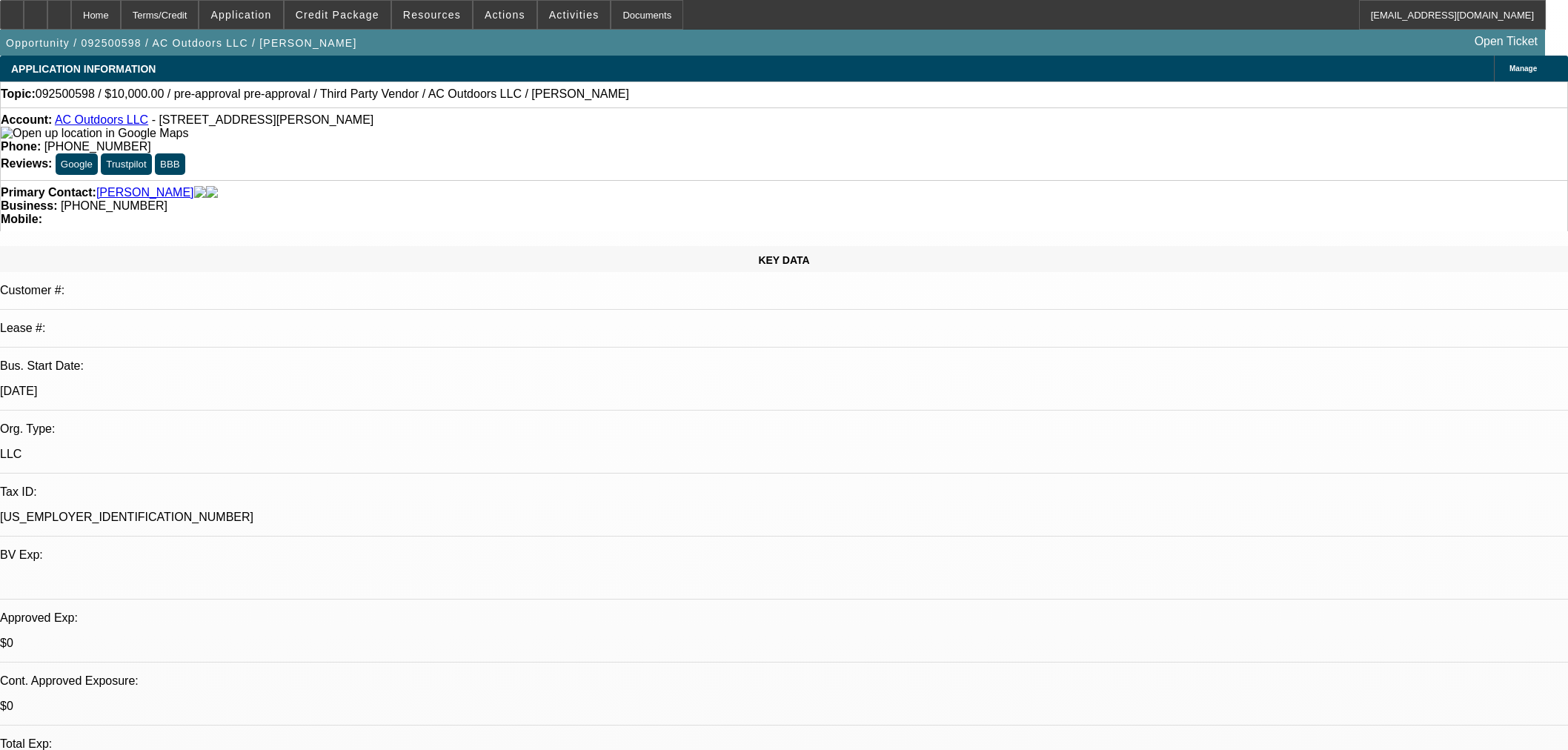
select select "0"
select select "2"
select select "0"
select select "6"
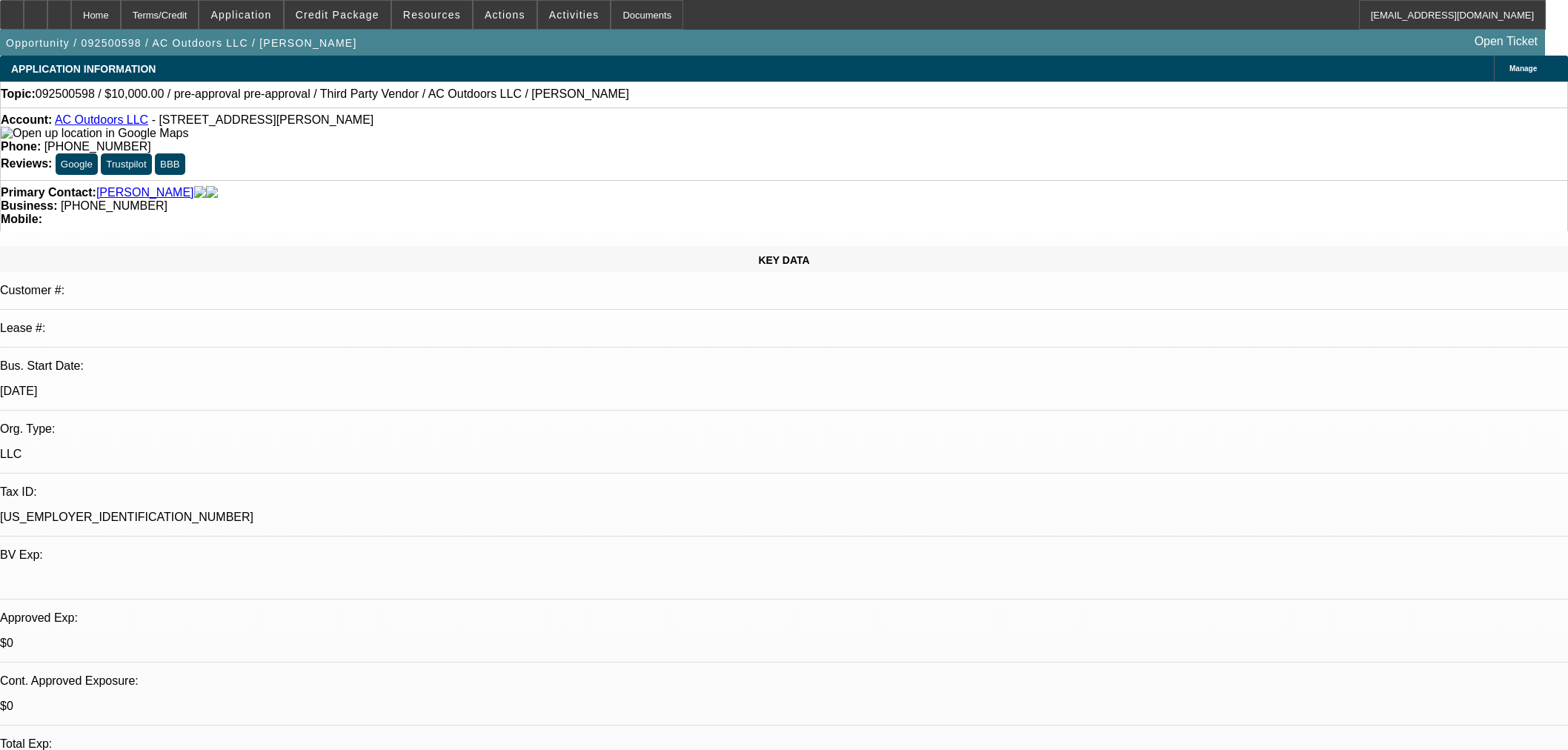
select select "0"
select select "2"
select select "0"
select select "6"
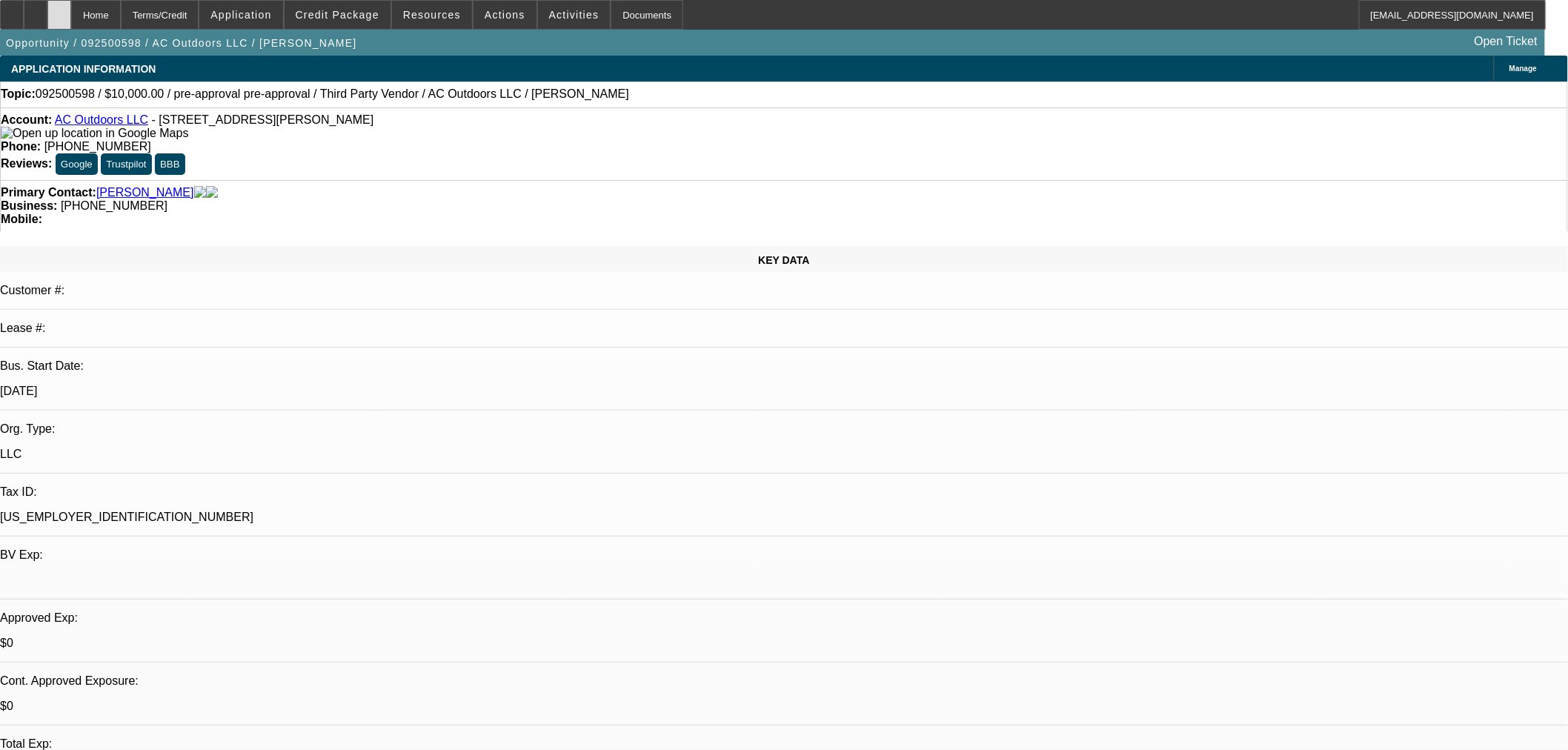
click at [59, 10] on icon at bounding box center [59, 10] width 0 height 0
select select "0"
select select "2"
select select "0"
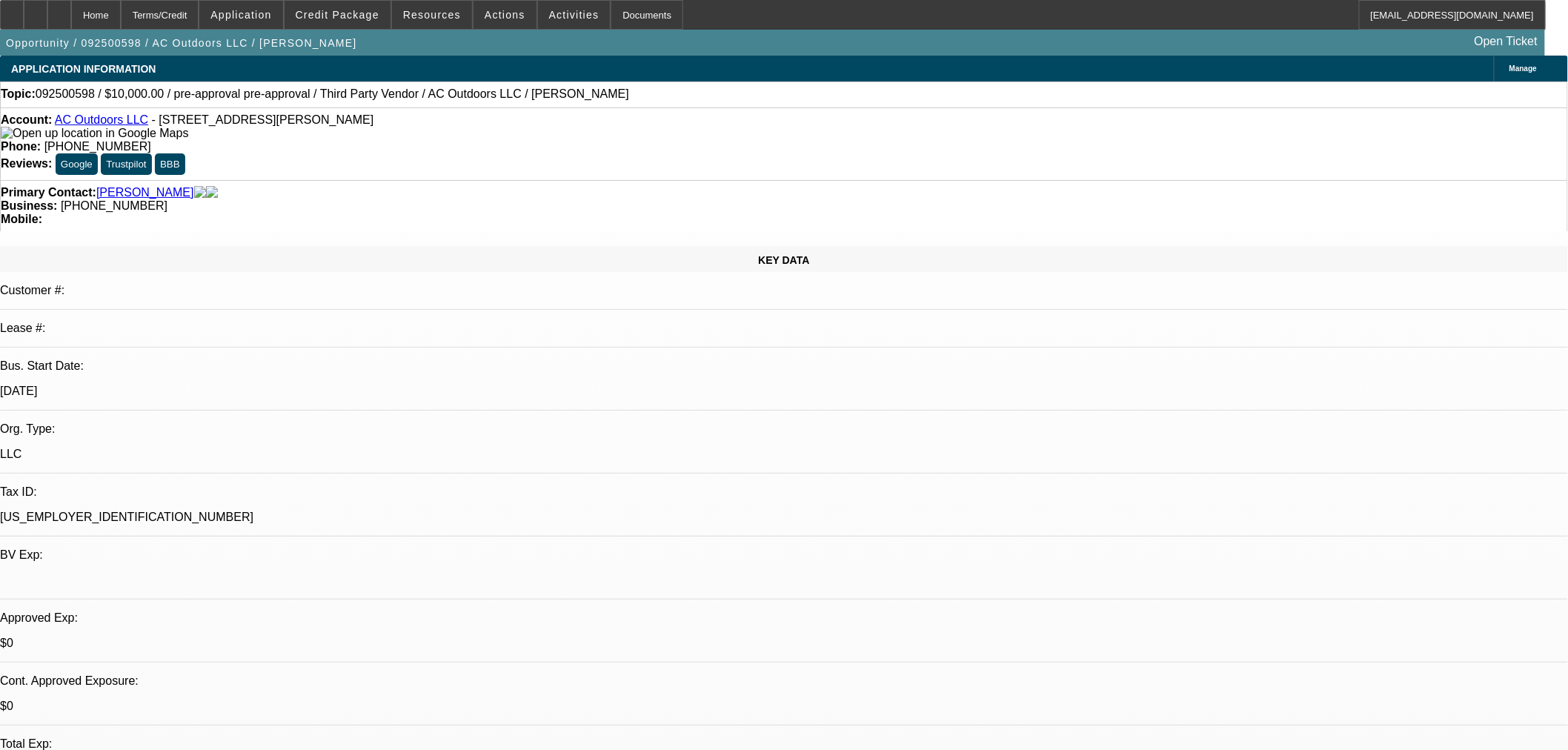
select select "6"
select select "0"
select select "2"
select select "0"
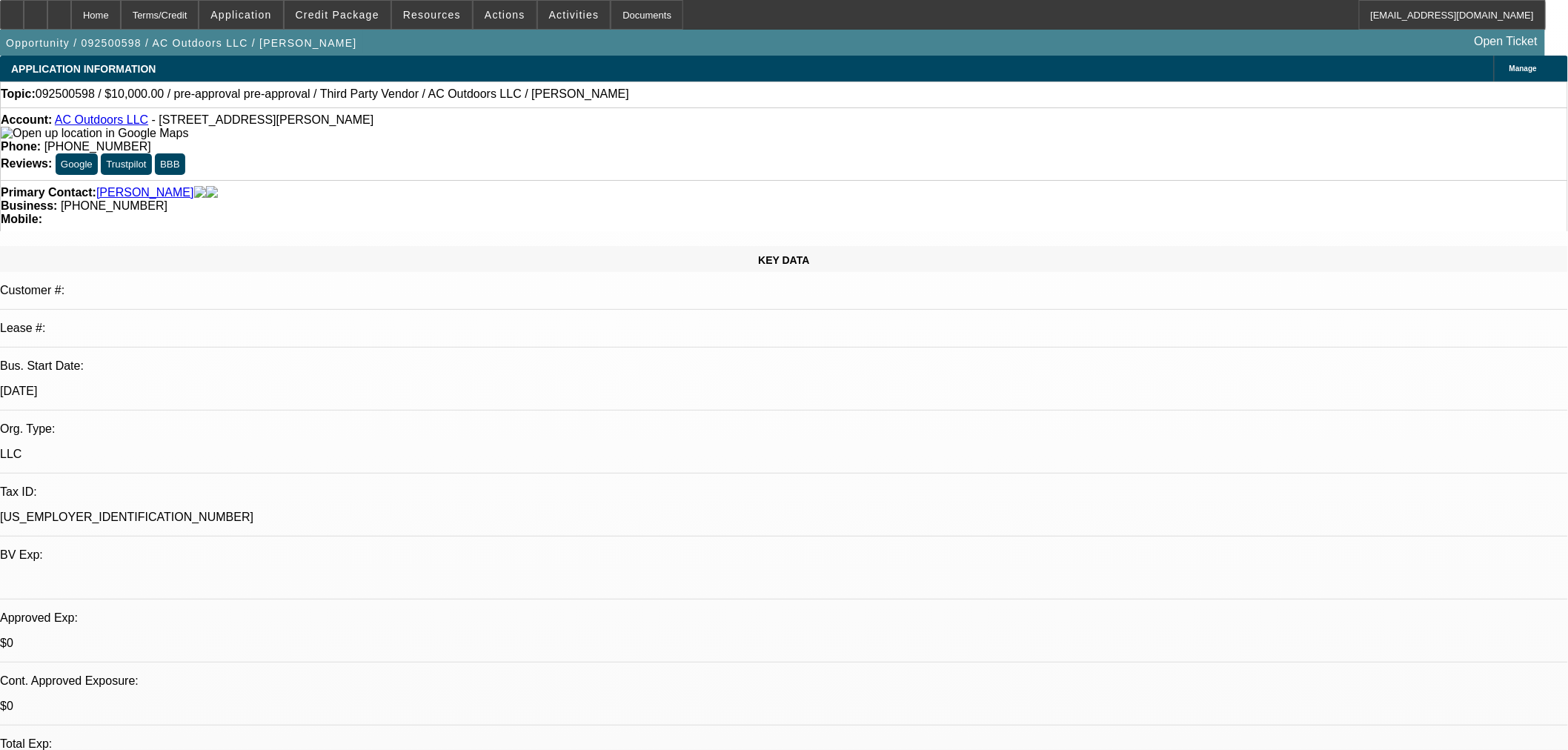
select select "6"
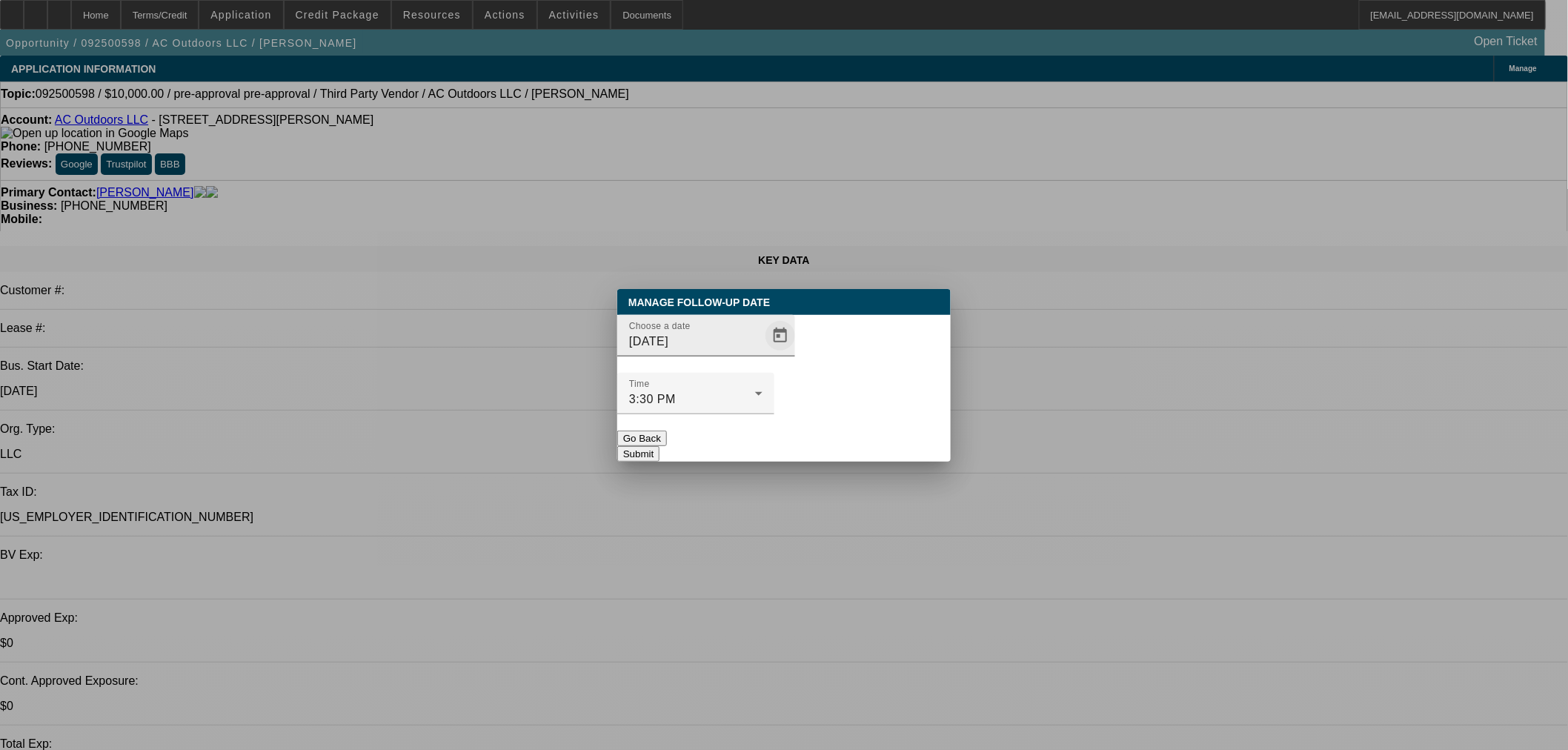
click at [762, 353] on span "Open calendar" at bounding box center [780, 336] width 36 height 36
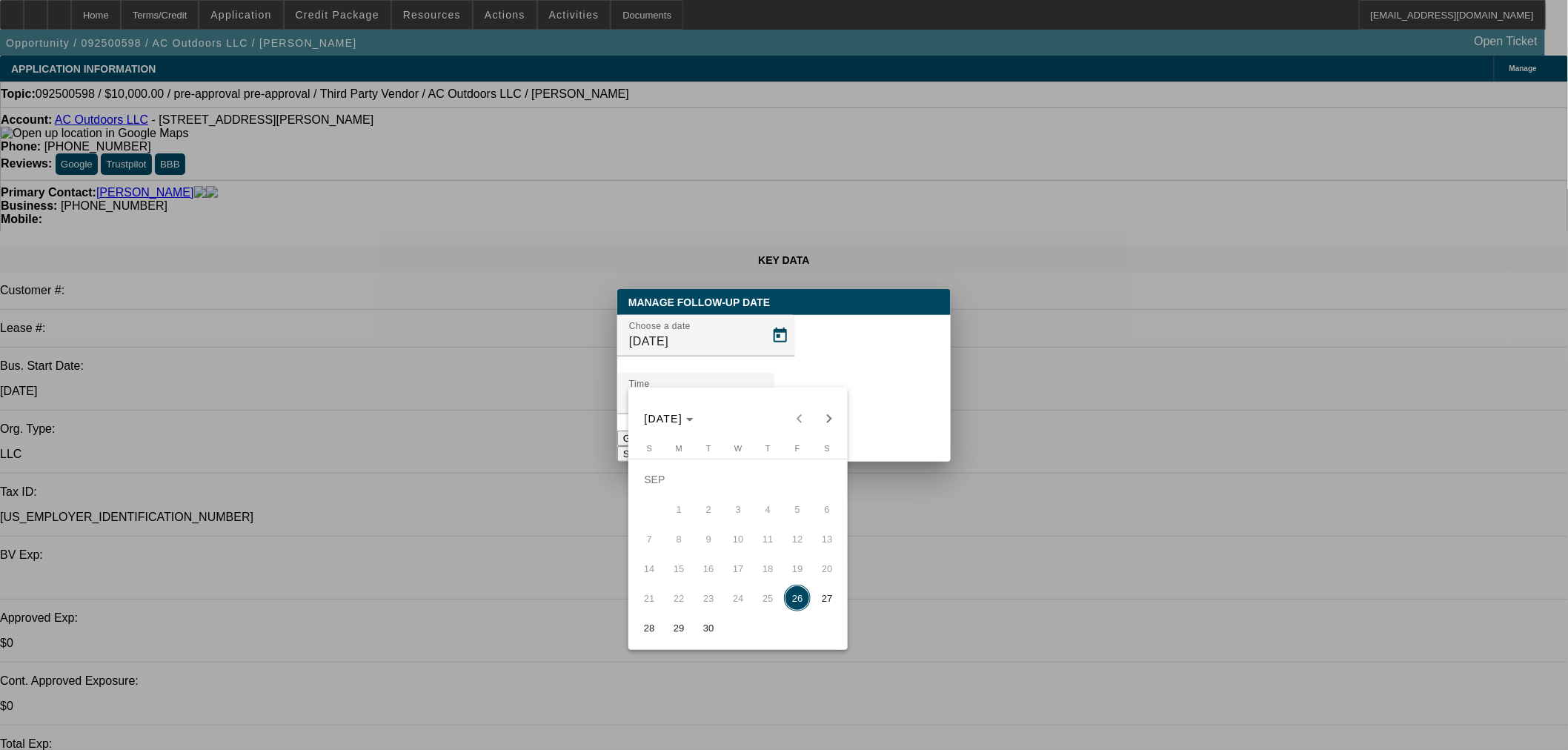
click at [682, 627] on span "29" at bounding box center [679, 628] width 27 height 27
type input "9/29/2025"
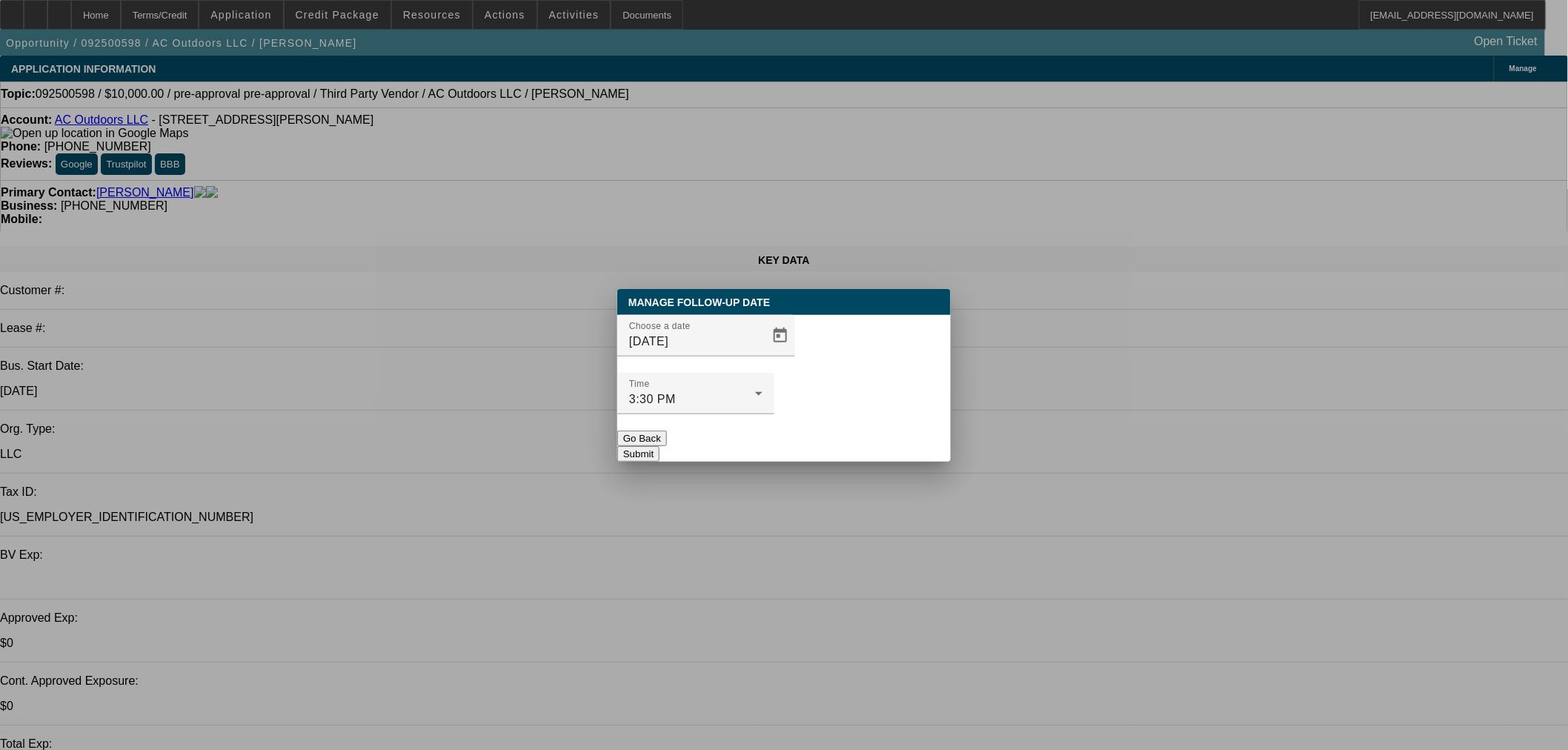
click at [660, 446] on button "Submit" at bounding box center [638, 454] width 42 height 16
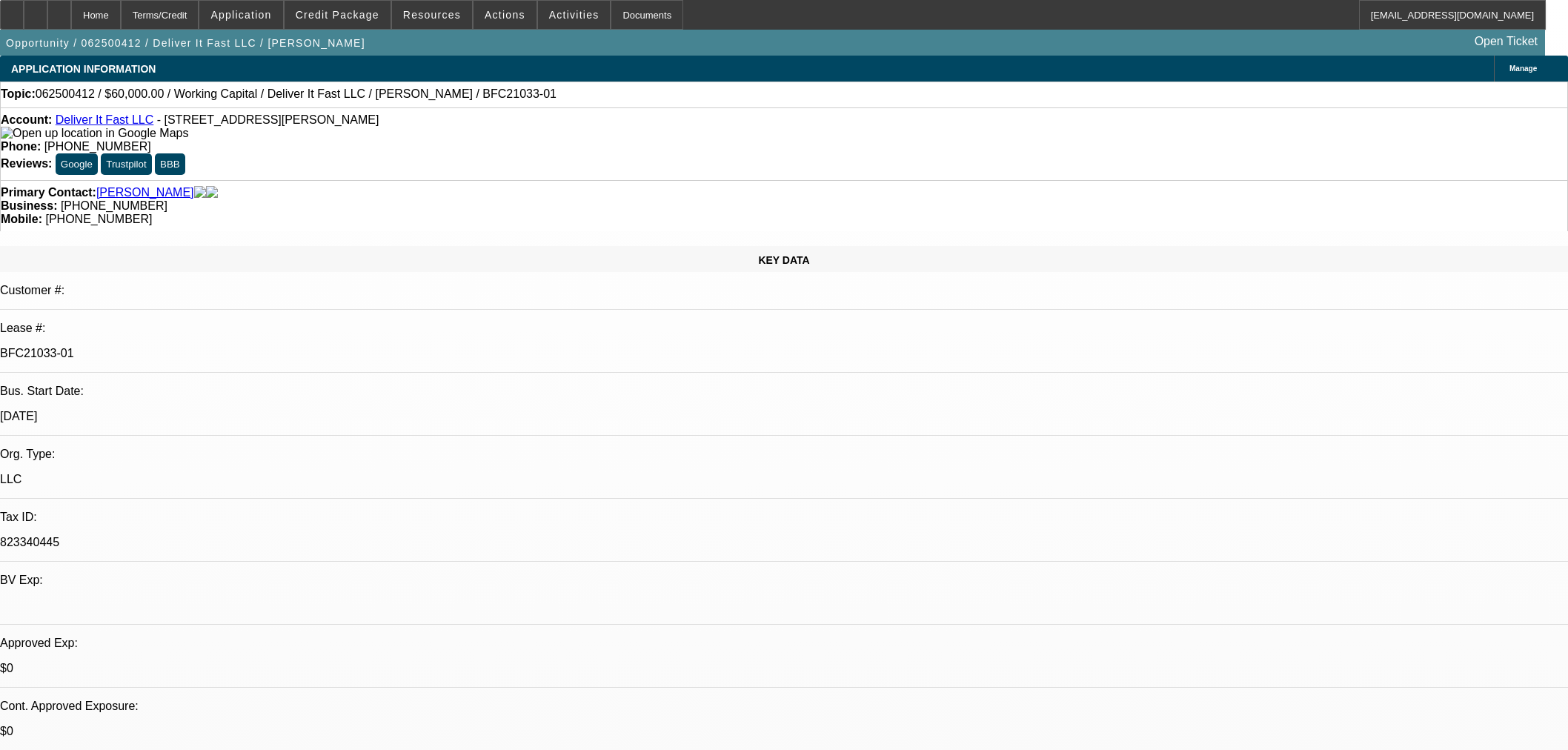
select select "0"
select select "2"
select select "0"
select select "6"
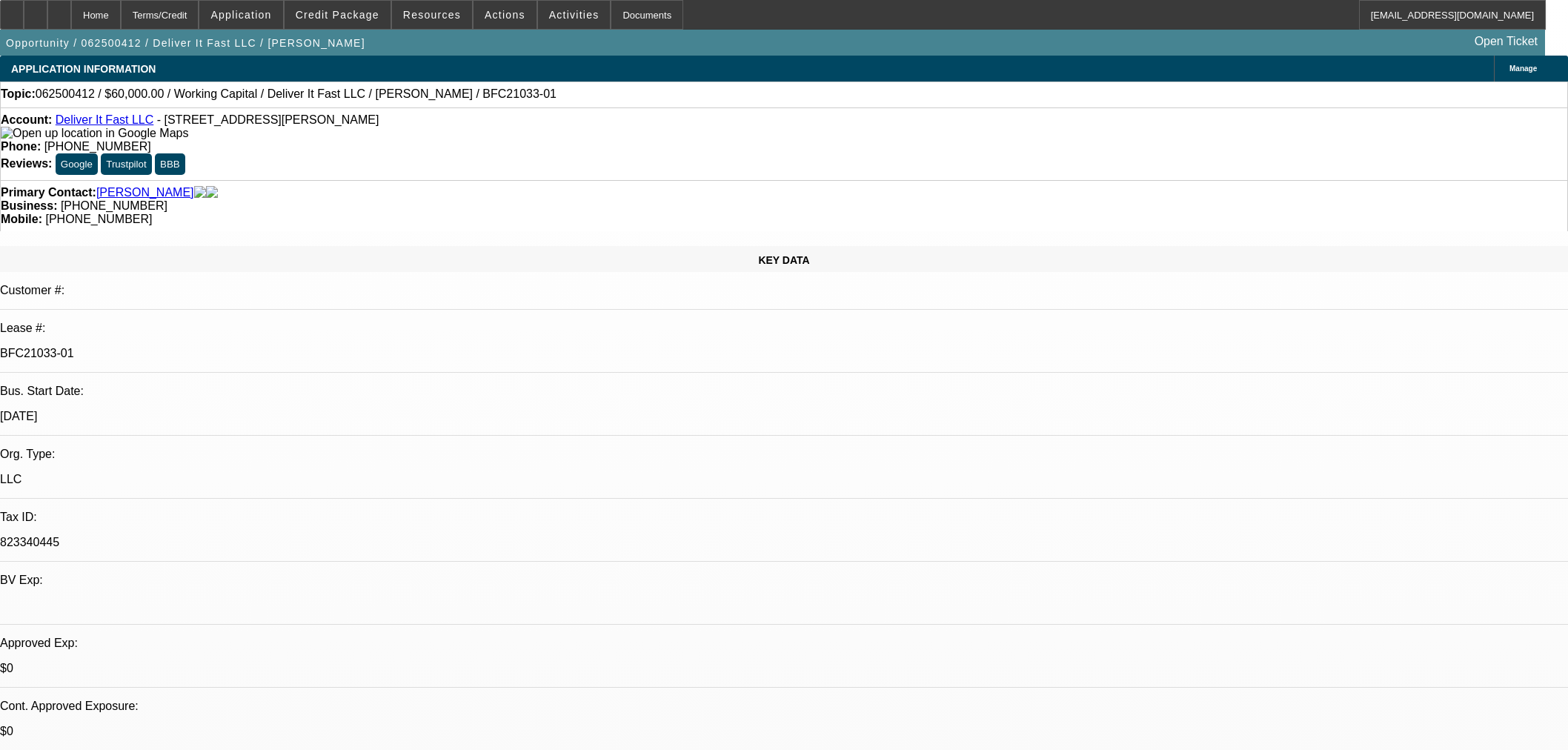
select select "0"
select select "2"
select select "0"
select select "6"
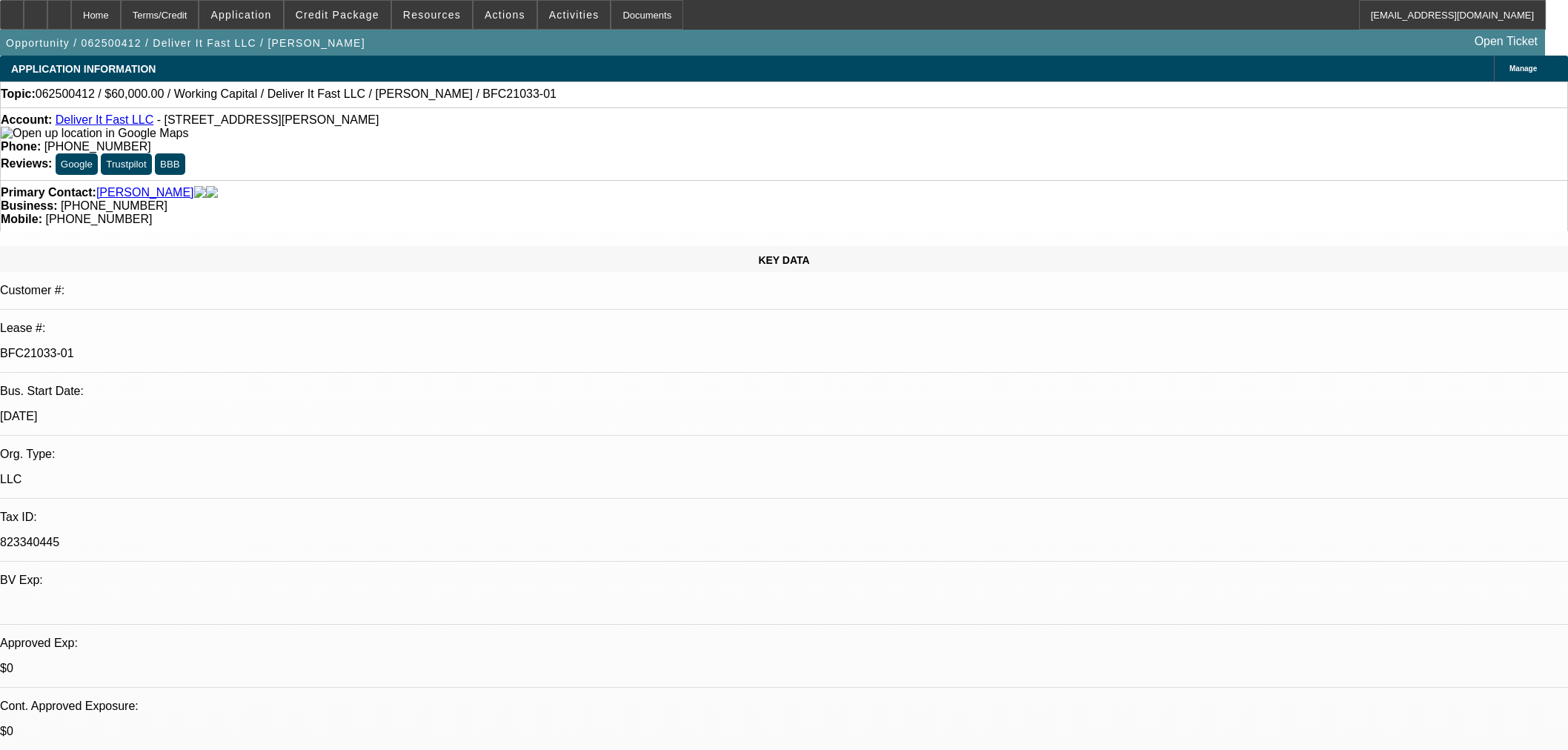
select select "0"
select select "2"
select select "0"
select select "6"
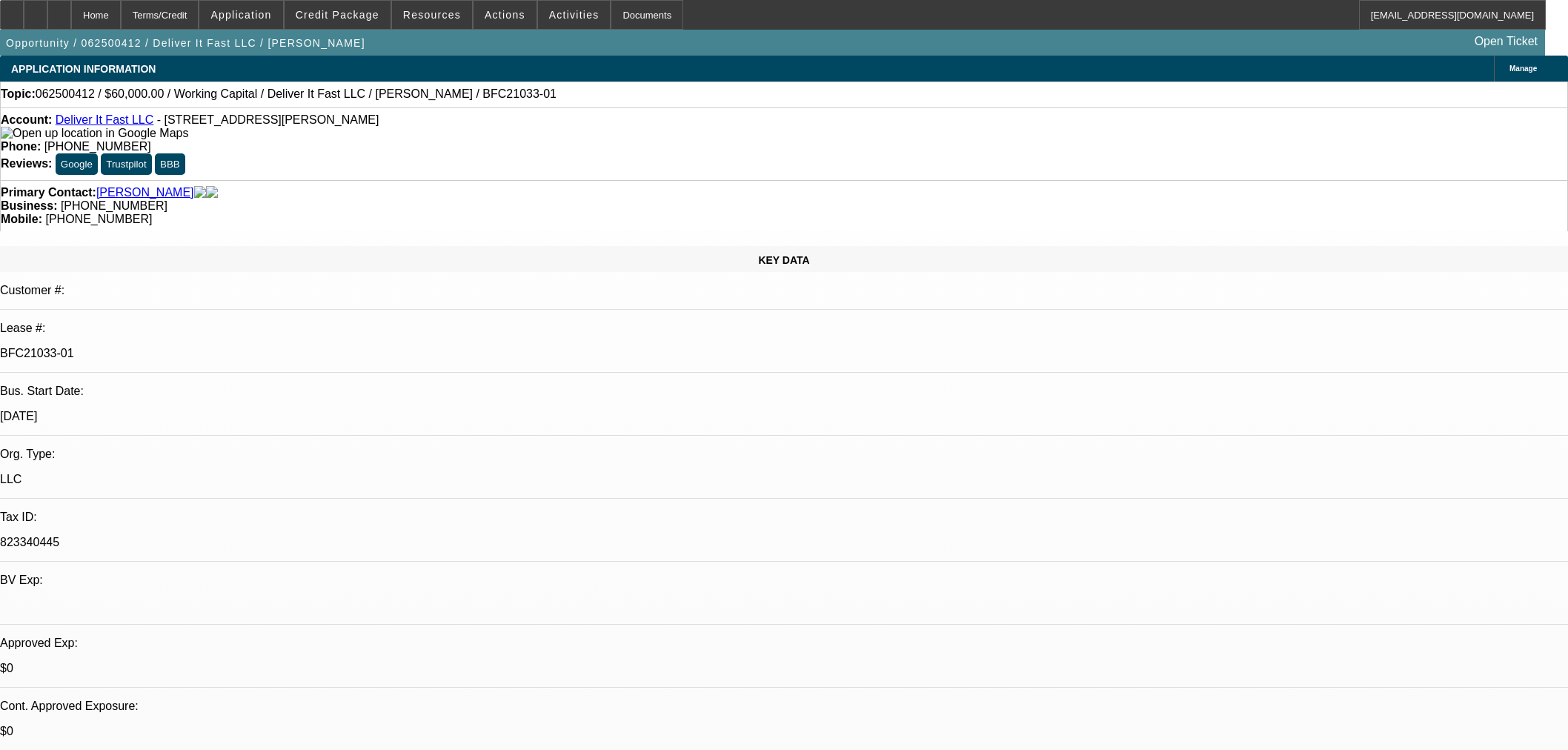
select select "0"
select select "2"
select select "0.1"
select select "4"
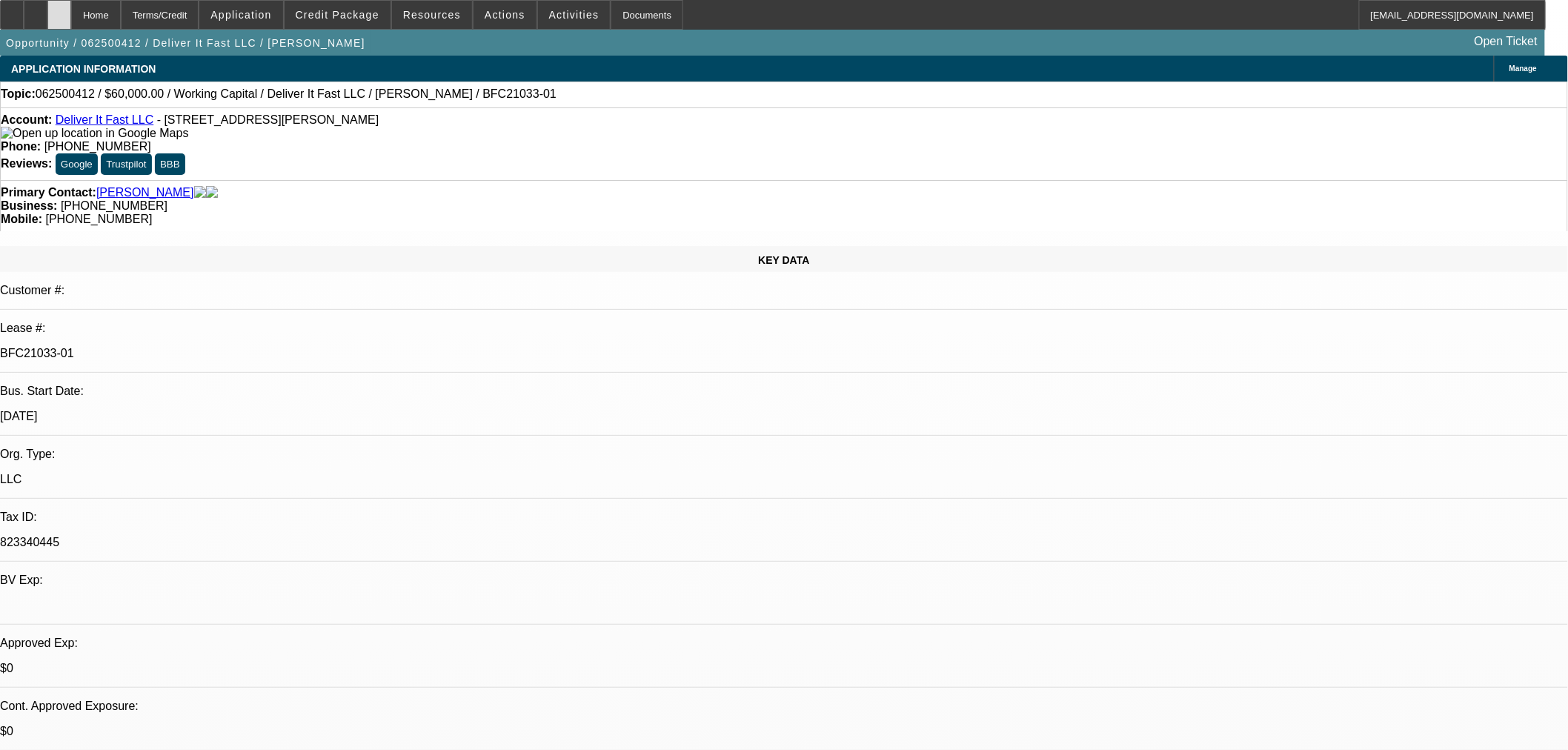
click at [59, 10] on icon at bounding box center [59, 10] width 0 height 0
select select "0"
select select "2"
select select "0"
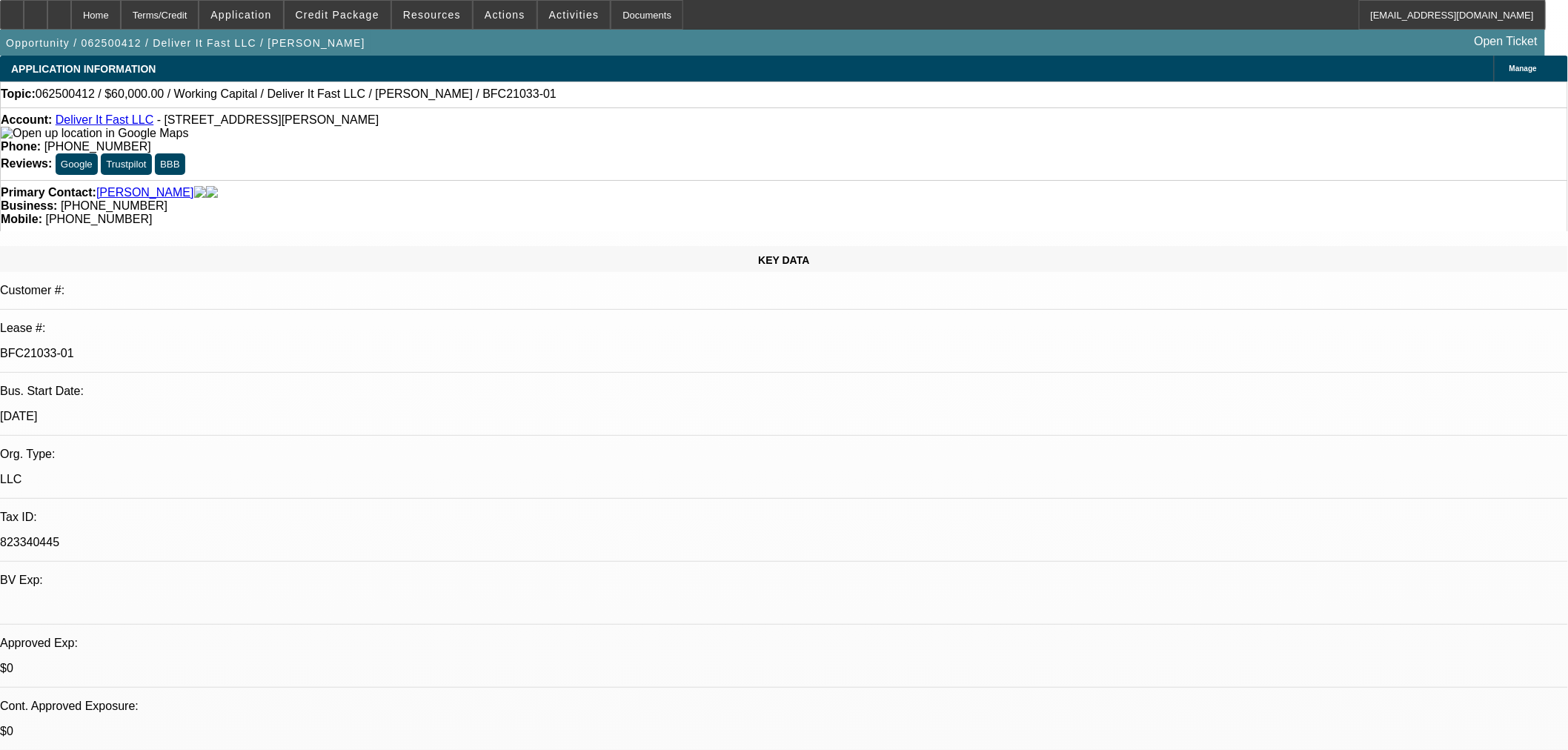
select select "6"
select select "0"
select select "2"
select select "0"
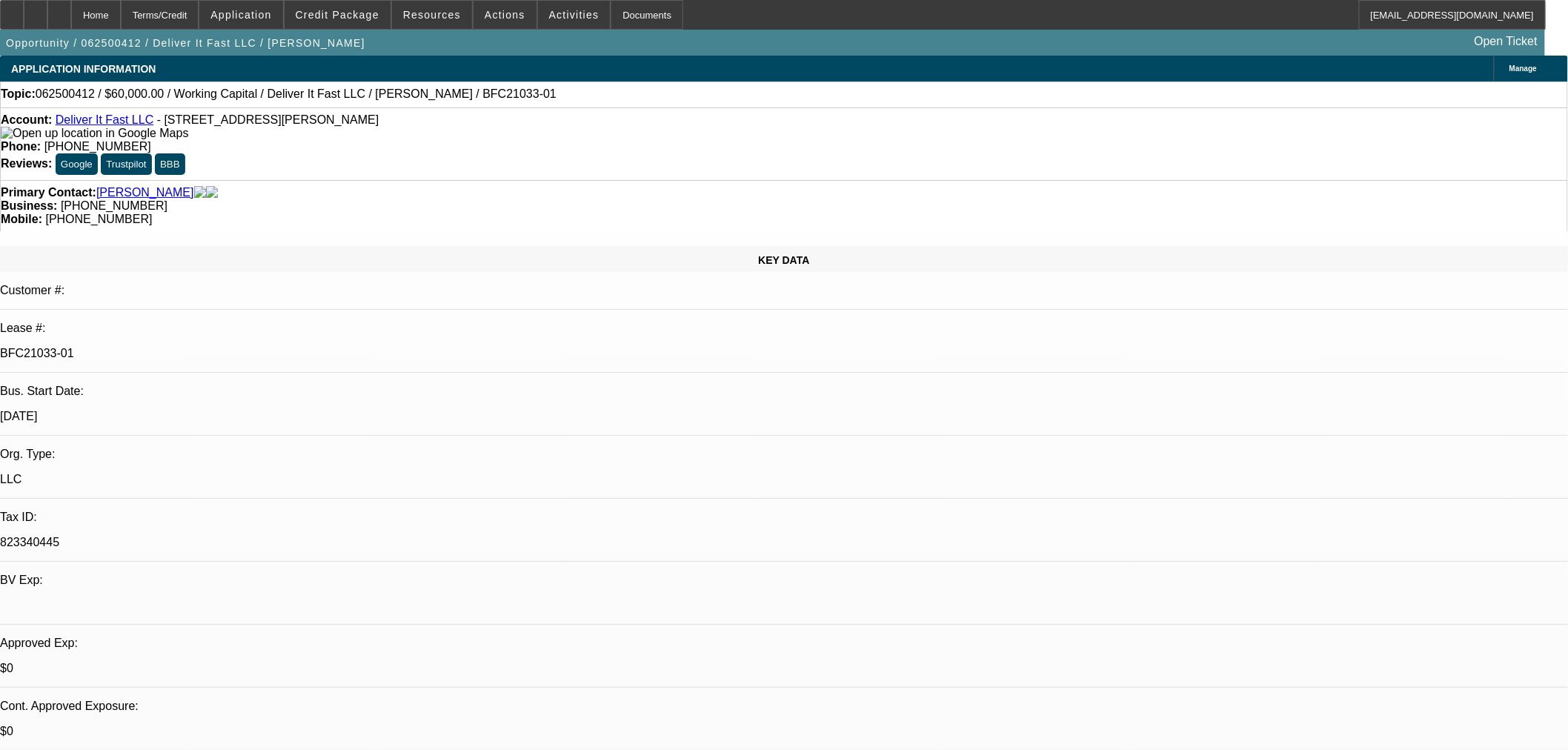
select select "6"
select select "0"
select select "2"
select select "0"
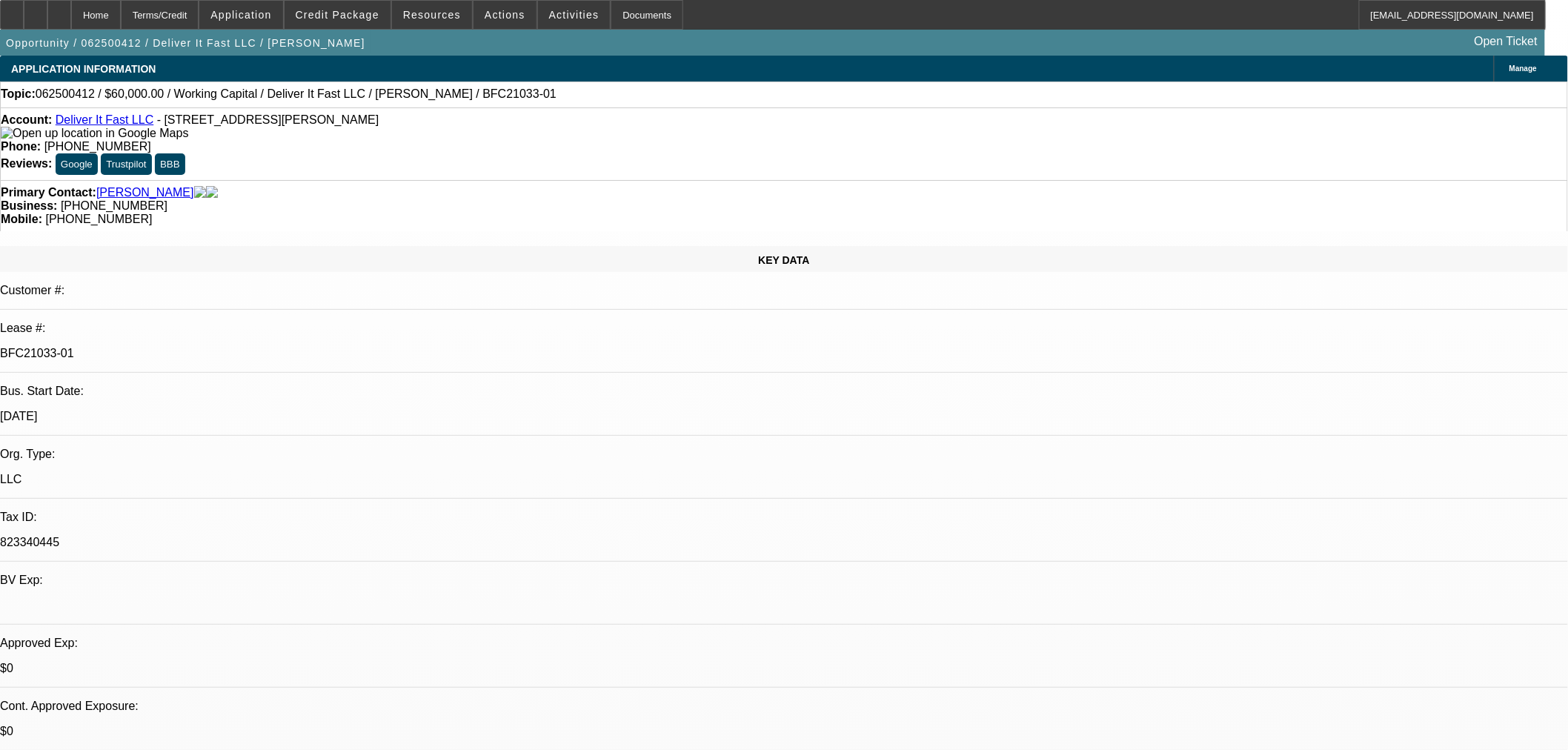
select select "6"
select select "0"
select select "2"
select select "0.1"
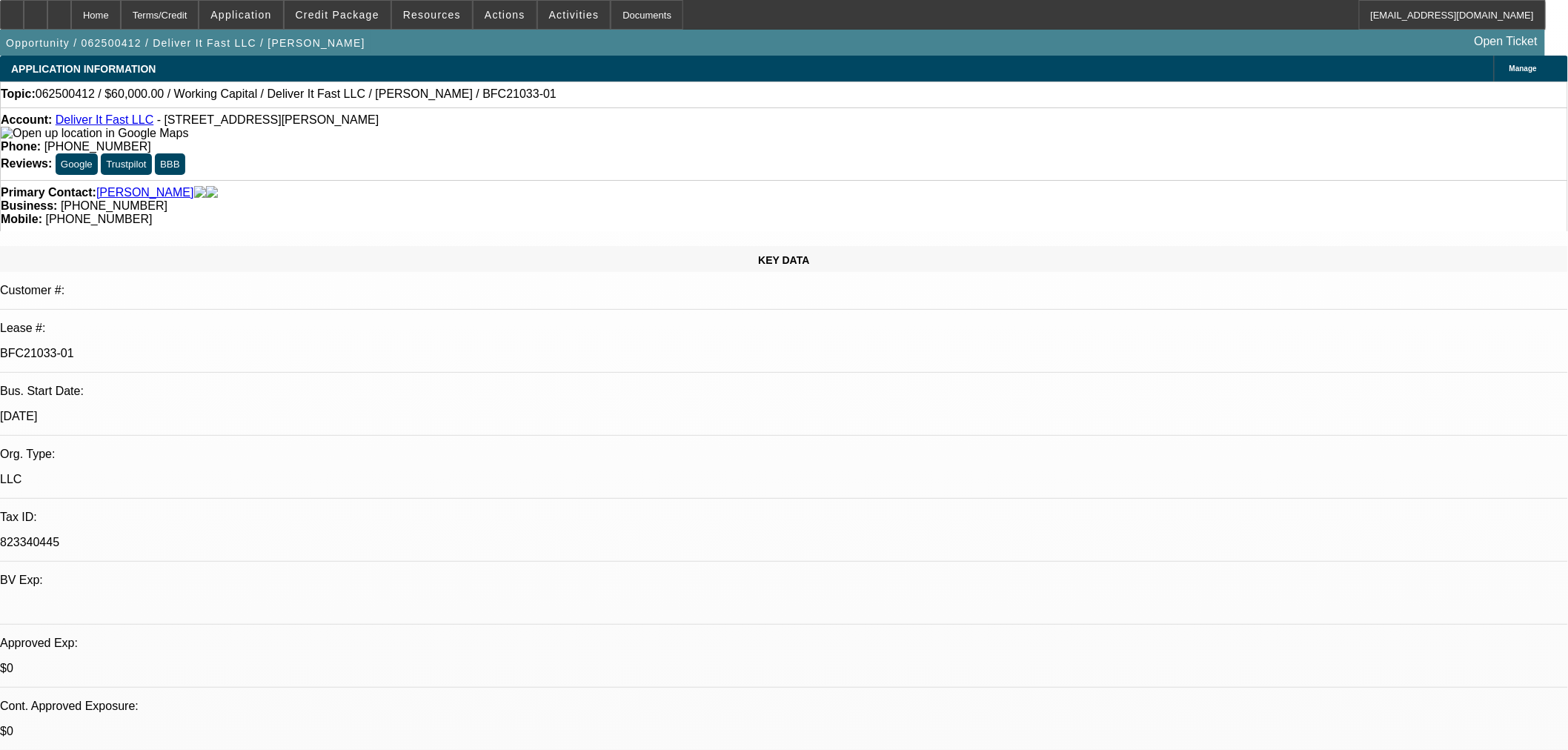
select select "4"
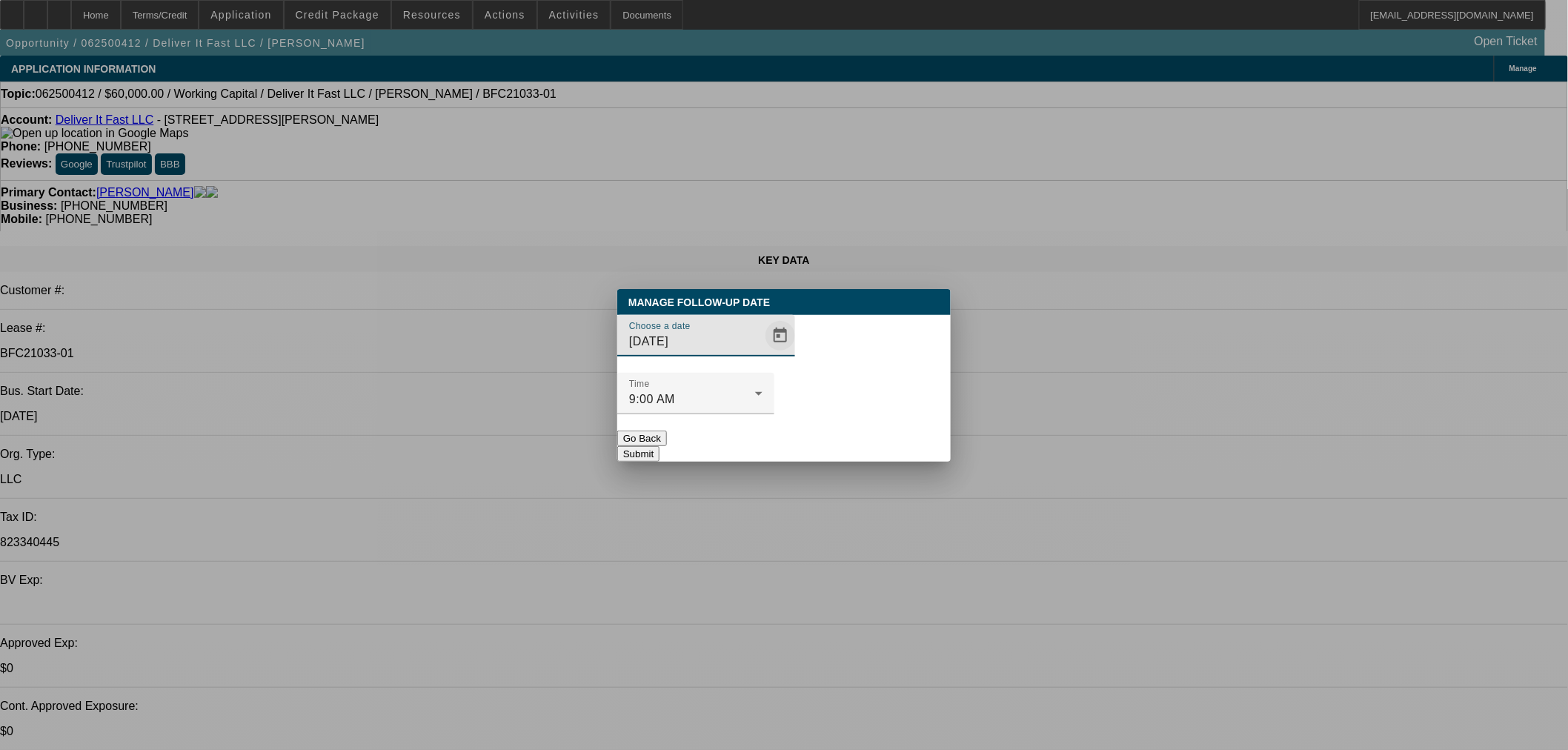
click at [762, 353] on span "Open calendar" at bounding box center [780, 336] width 36 height 36
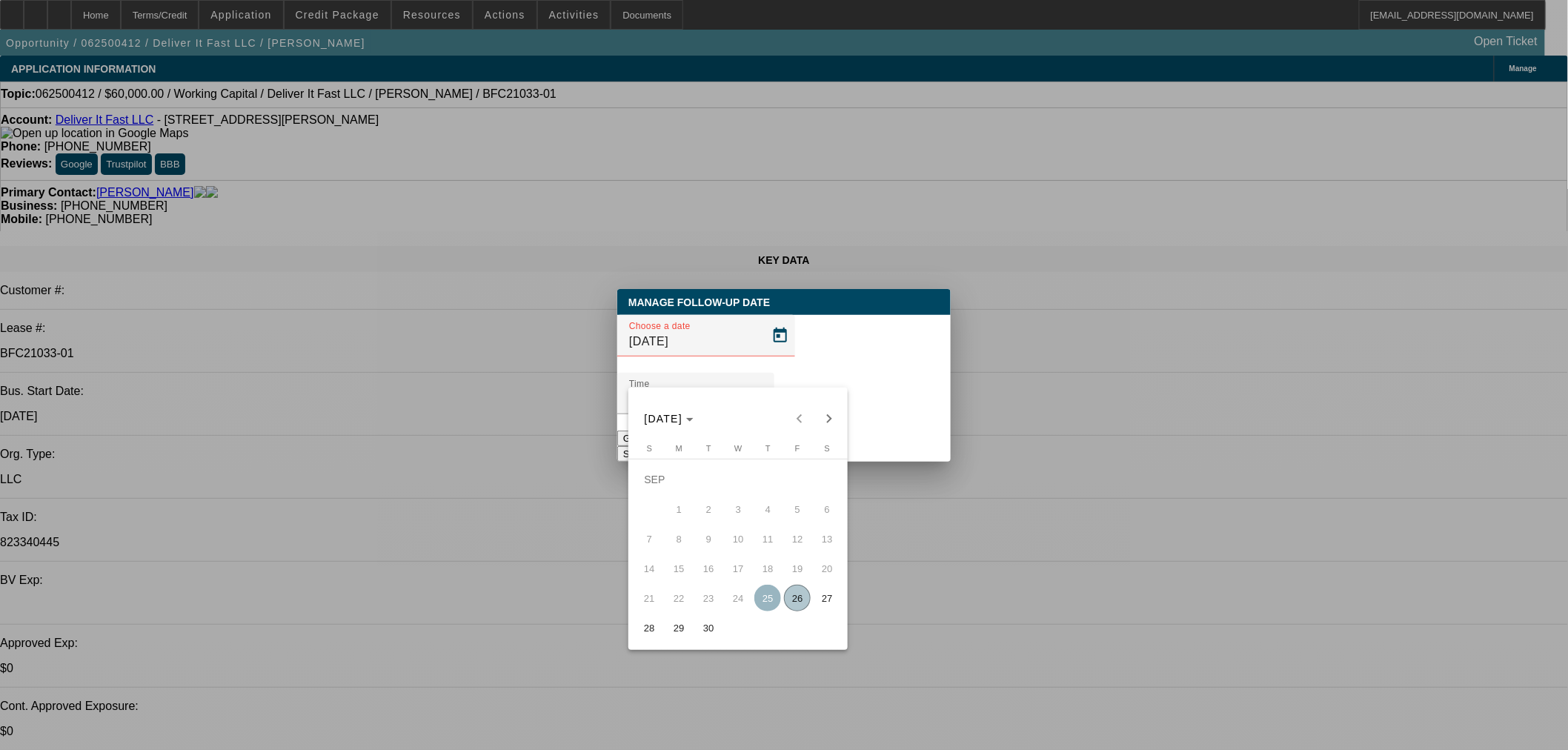
click at [708, 638] on span "30" at bounding box center [708, 628] width 27 height 27
type input "9/30/2025"
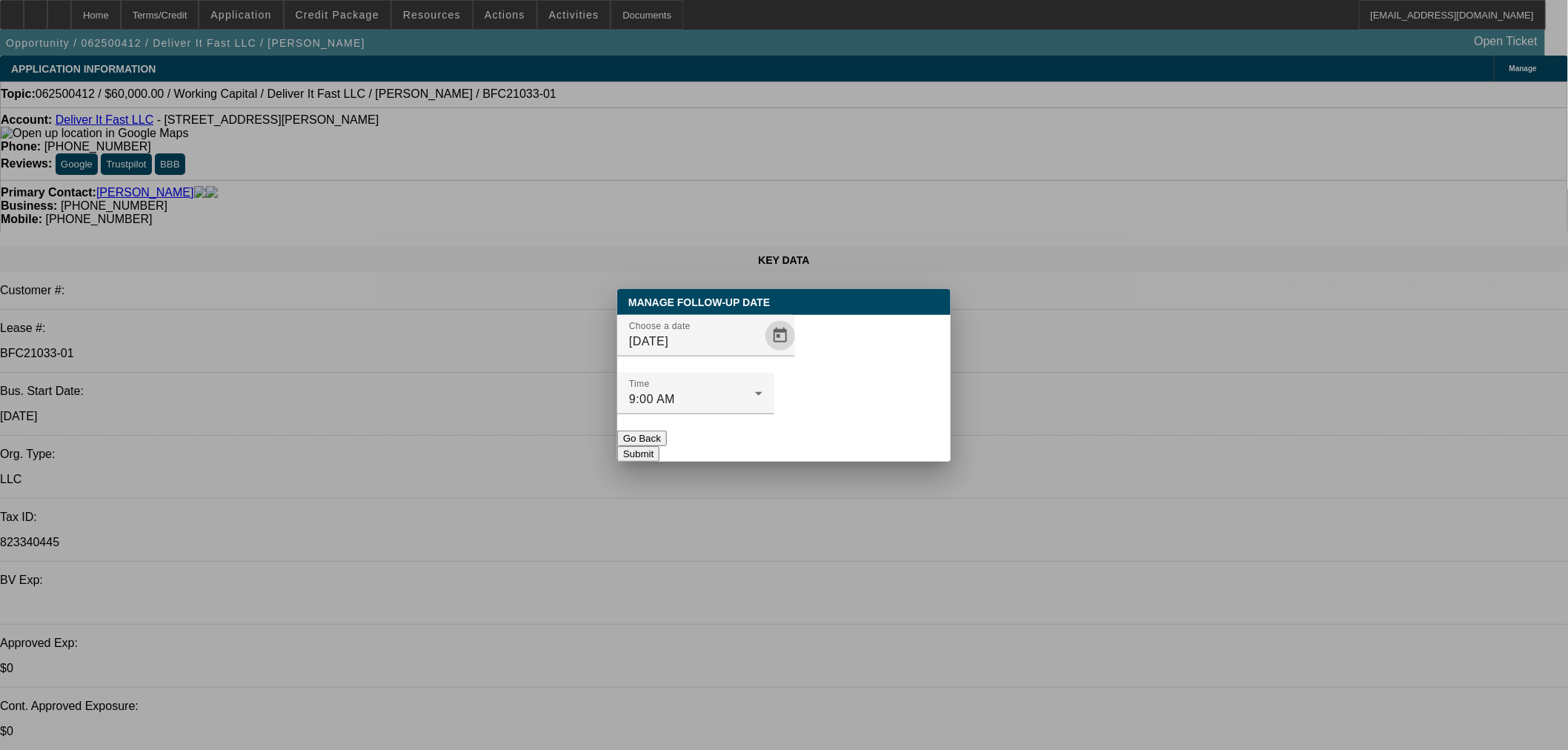
click at [660, 446] on button "Submit" at bounding box center [638, 454] width 42 height 16
